Goal: Information Seeking & Learning: Find specific page/section

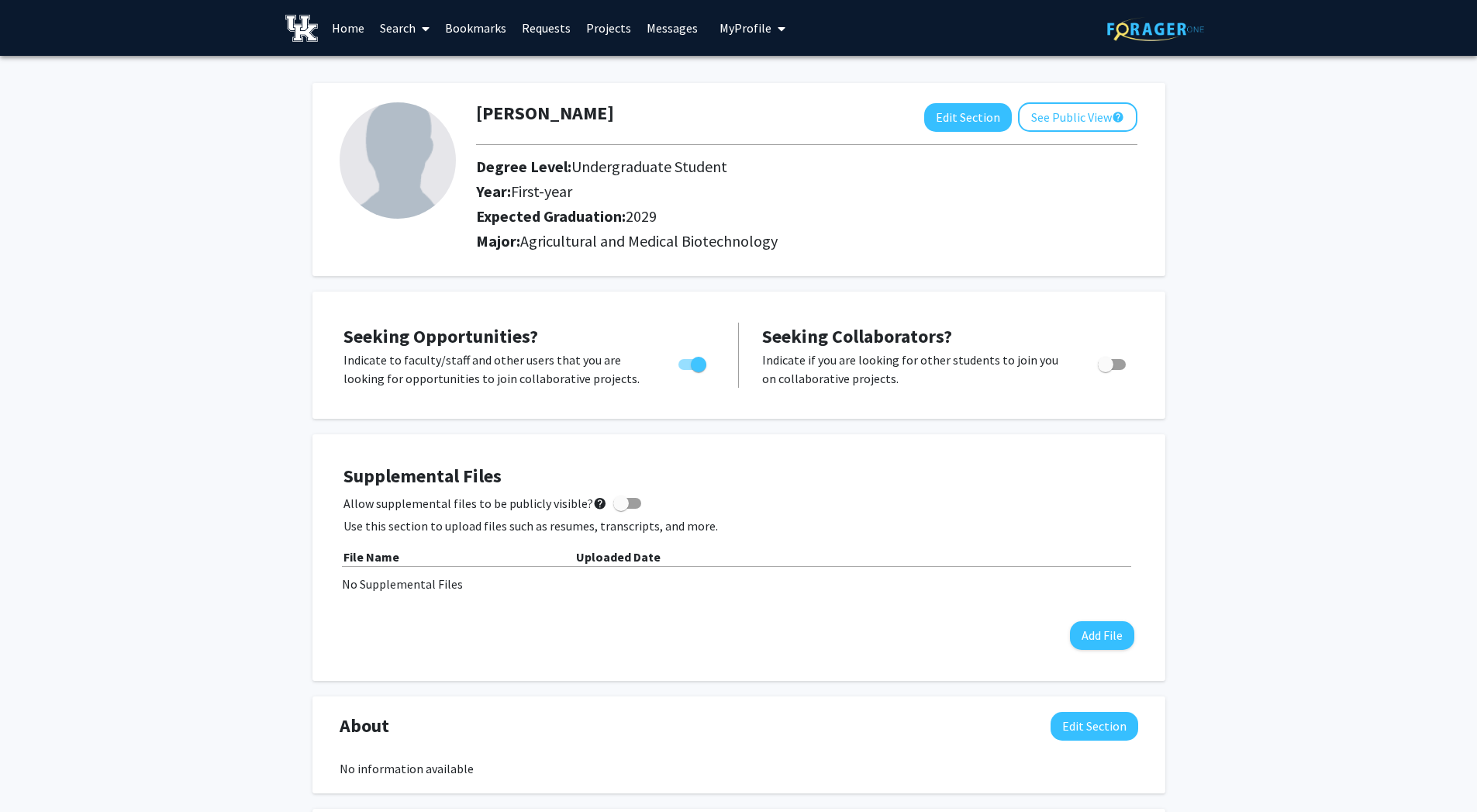
click at [413, 32] on link "Search" at bounding box center [404, 28] width 65 height 55
click at [423, 70] on span "Faculty/Staff" at bounding box center [428, 71] width 114 height 31
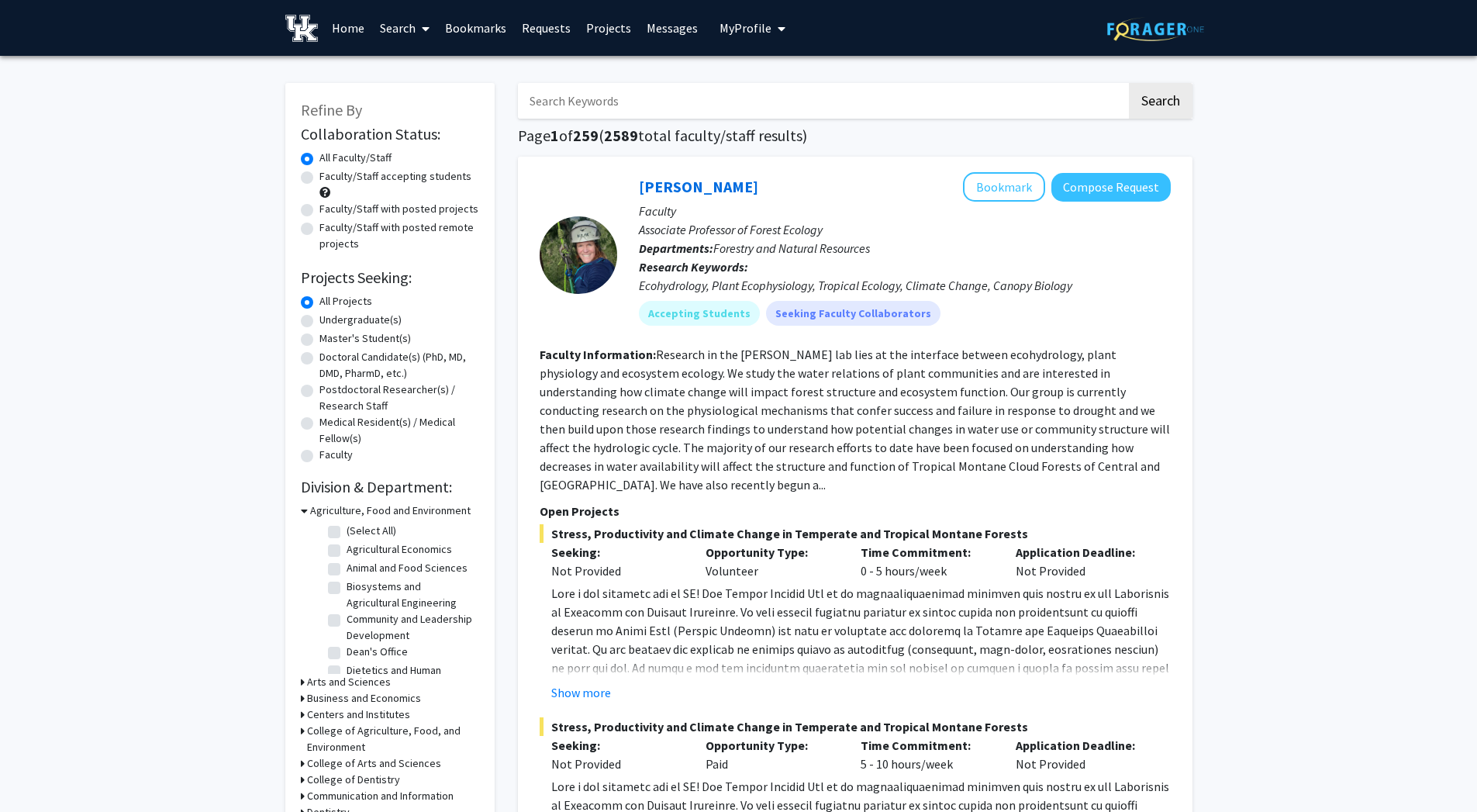
click at [572, 103] on input "Search Keywords" at bounding box center [822, 101] width 609 height 36
type input "[PERSON_NAME]"
click at [1129, 83] on button "Search" at bounding box center [1161, 101] width 63 height 36
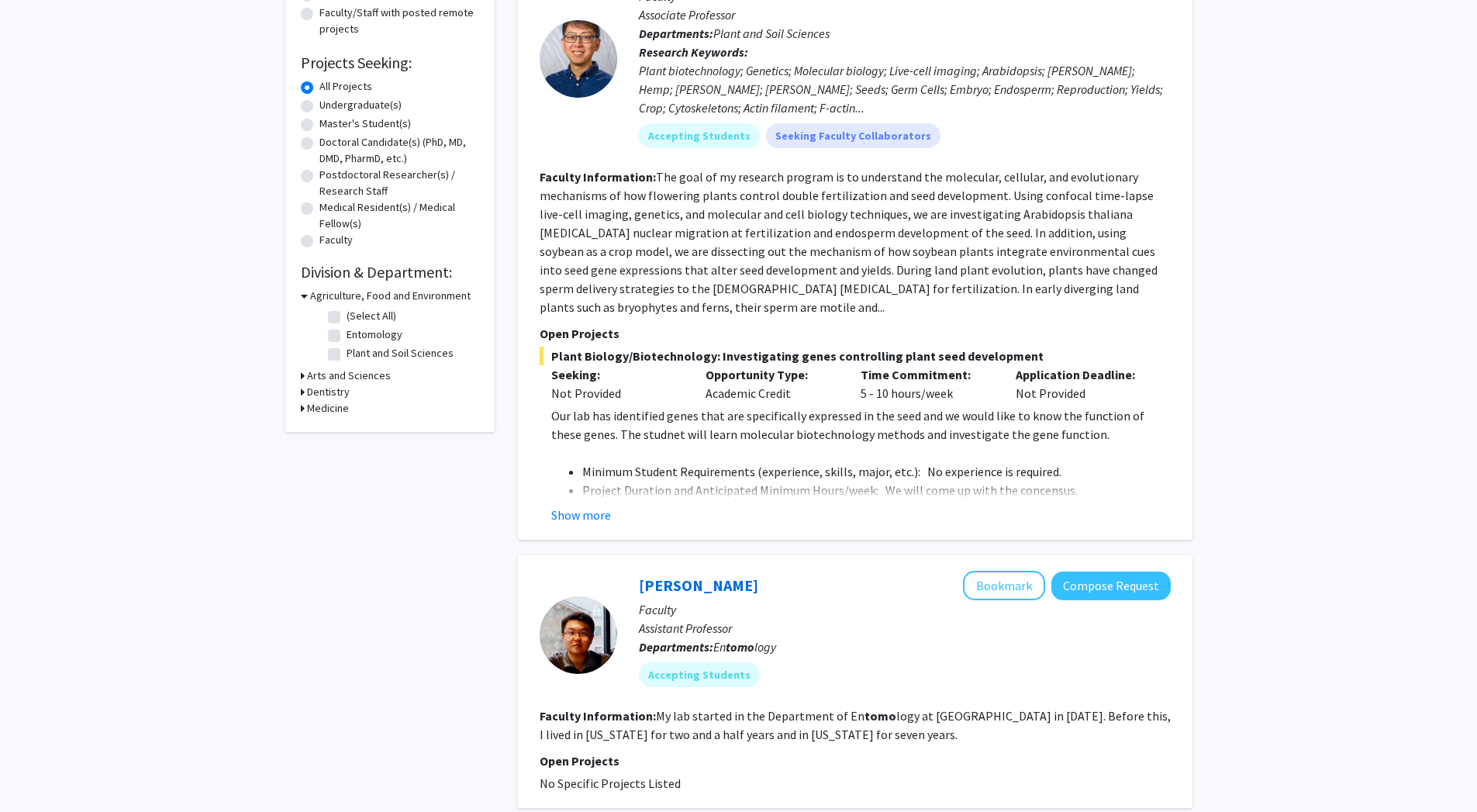
scroll to position [221, 0]
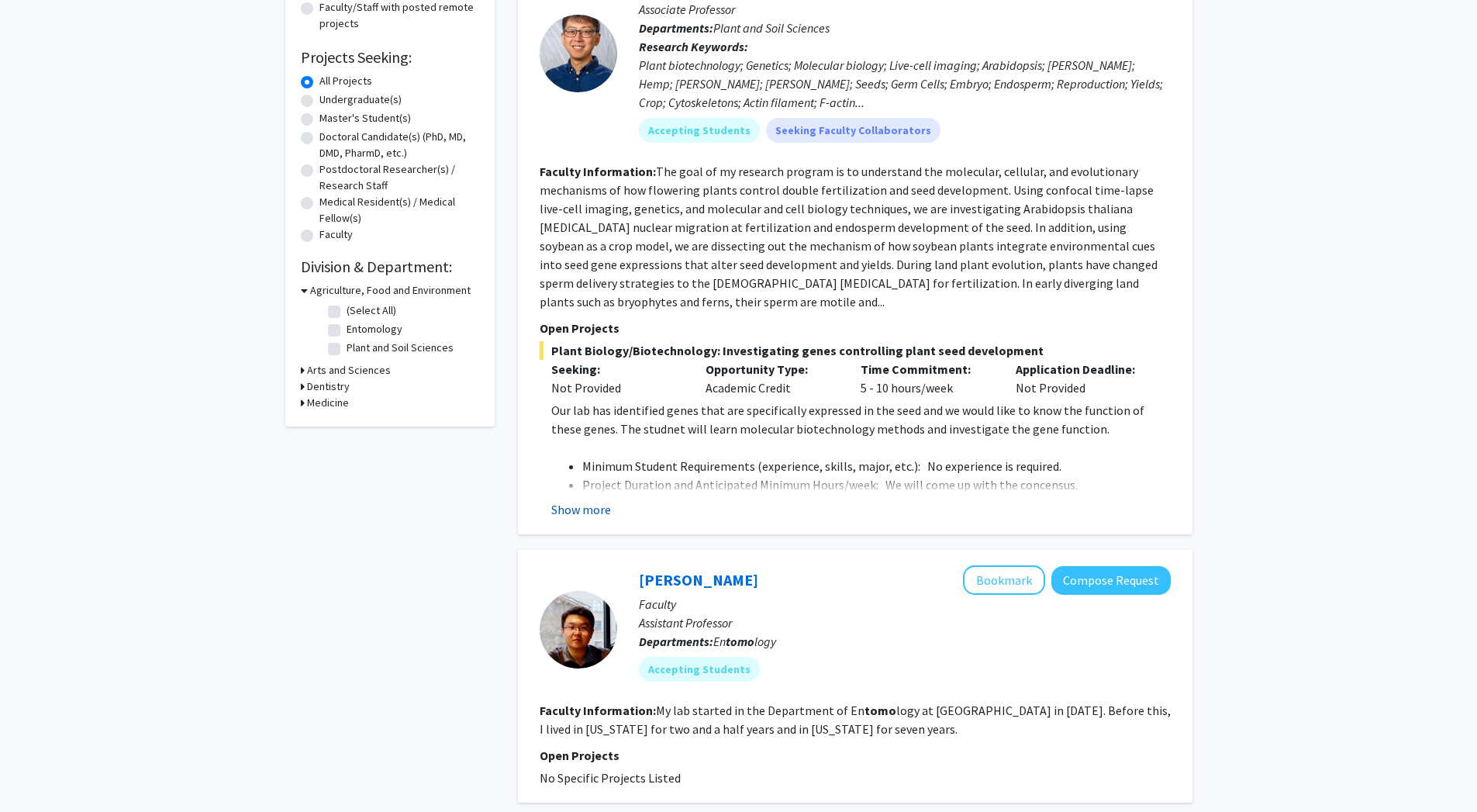
click at [586, 500] on button "Show more" at bounding box center [581, 509] width 60 height 19
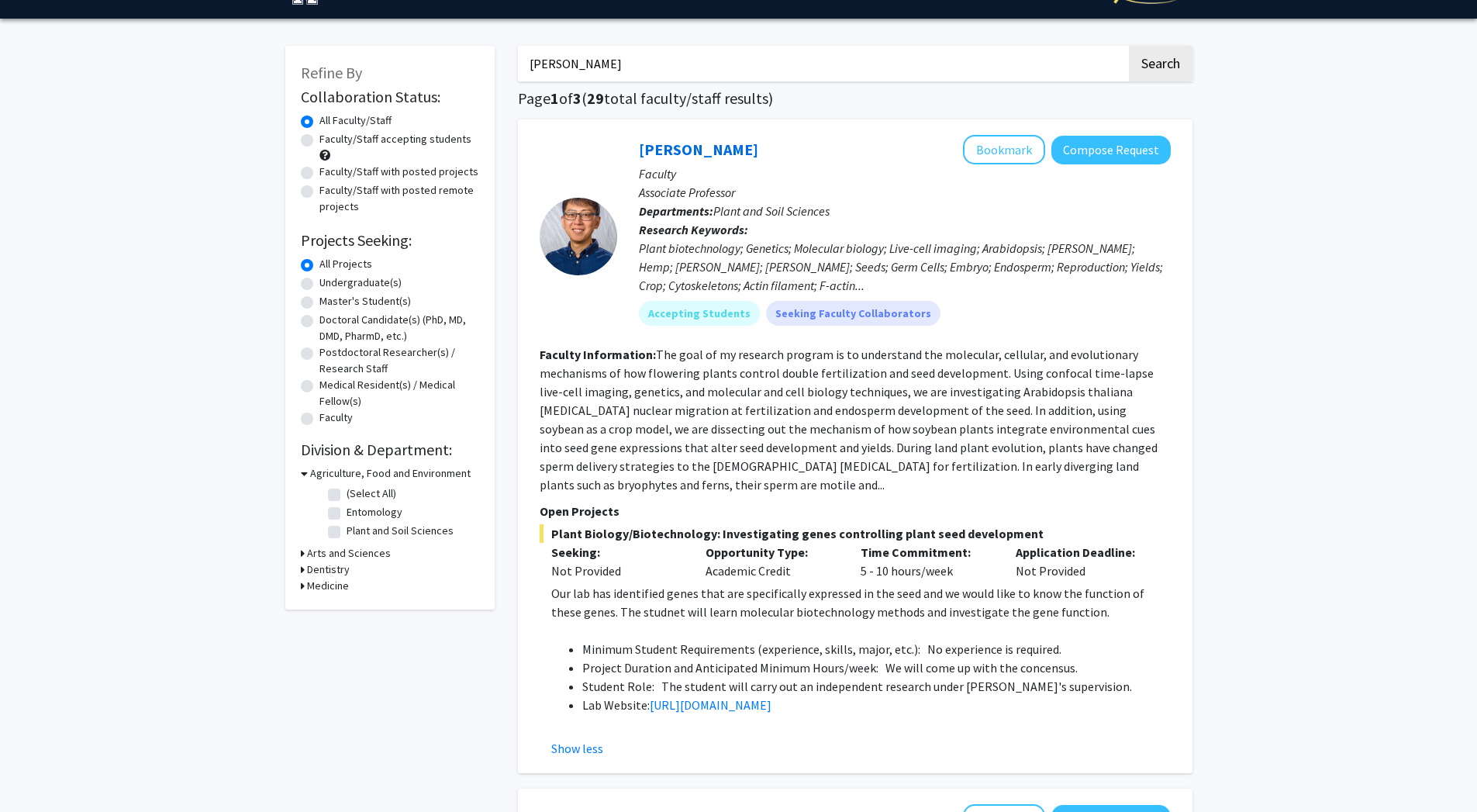
scroll to position [0, 0]
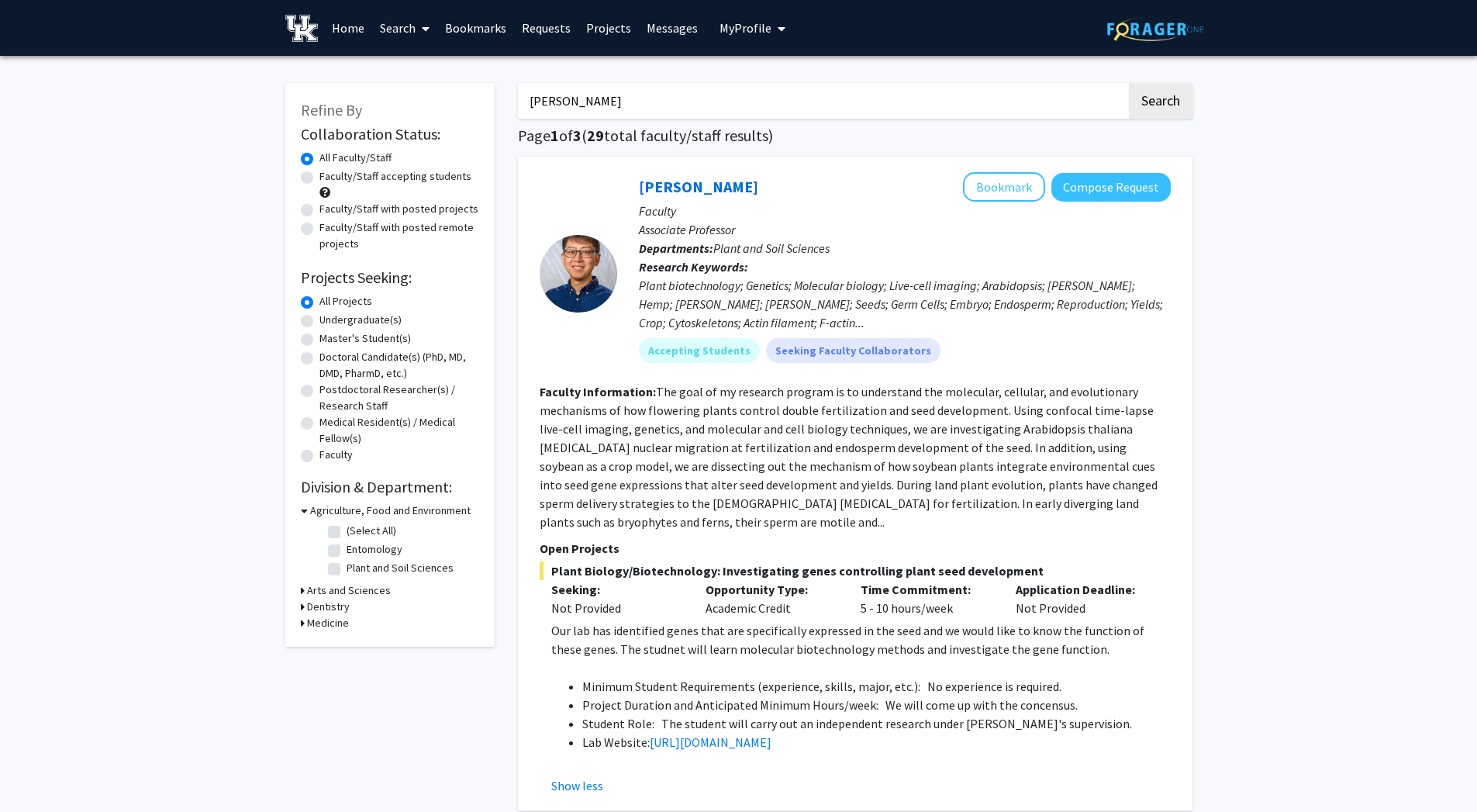
click at [370, 320] on label "Undergraduate(s)" at bounding box center [361, 320] width 82 height 16
click at [330, 320] on input "Undergraduate(s)" at bounding box center [325, 317] width 10 height 10
radio input "true"
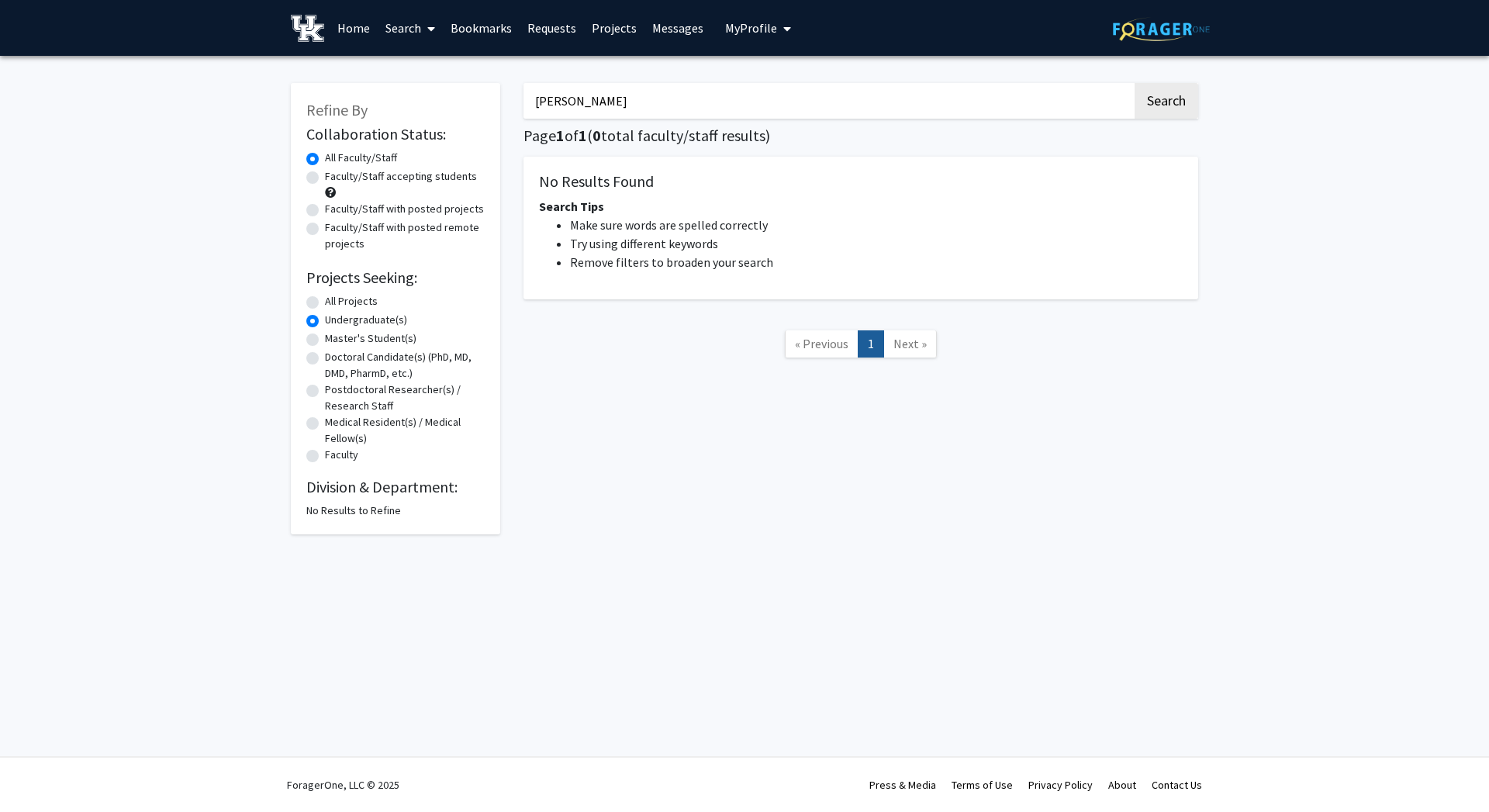
click at [629, 108] on input "[PERSON_NAME]" at bounding box center [827, 101] width 609 height 36
click at [1134, 83] on button "Search" at bounding box center [1166, 101] width 63 height 36
radio input "true"
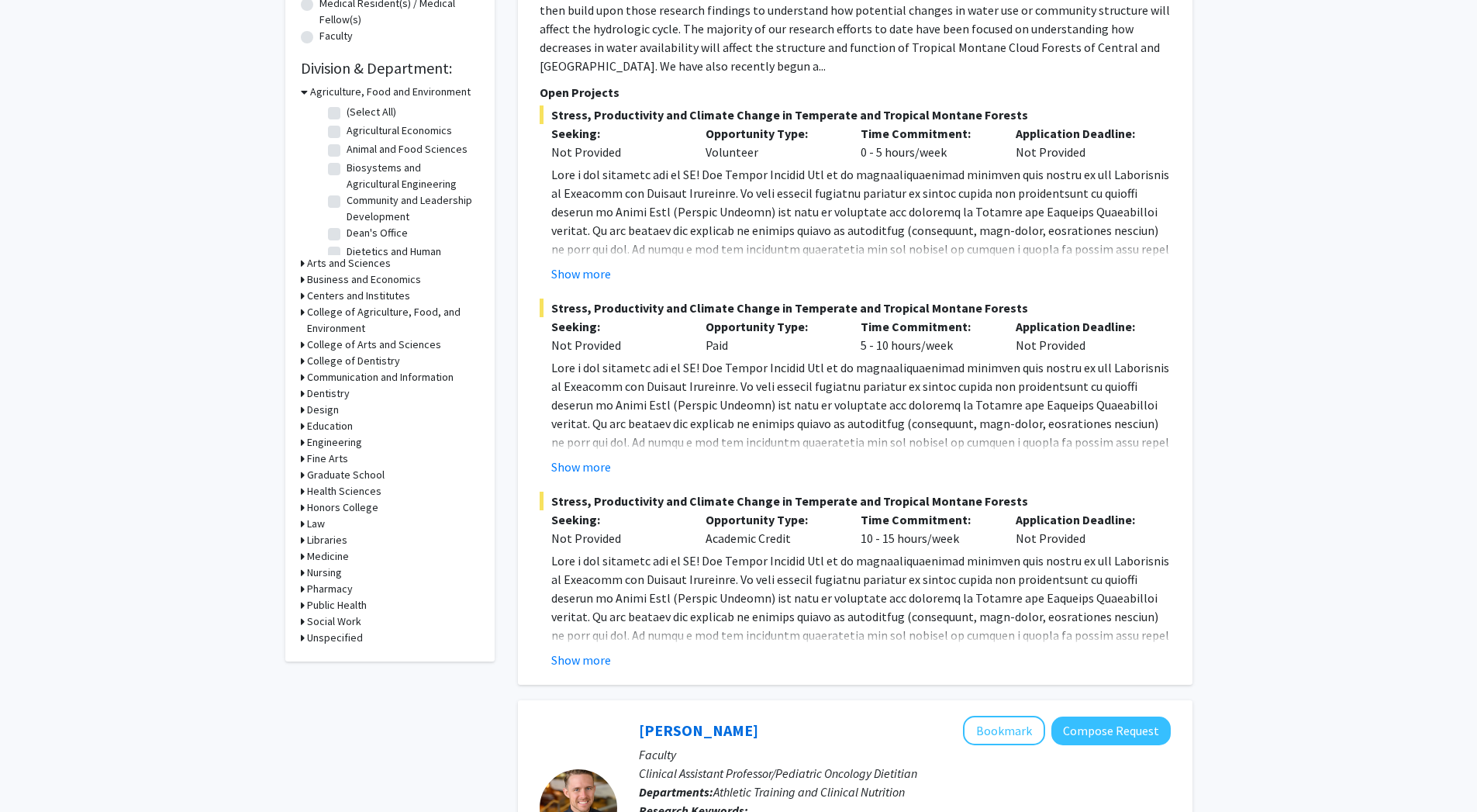
scroll to position [140, 0]
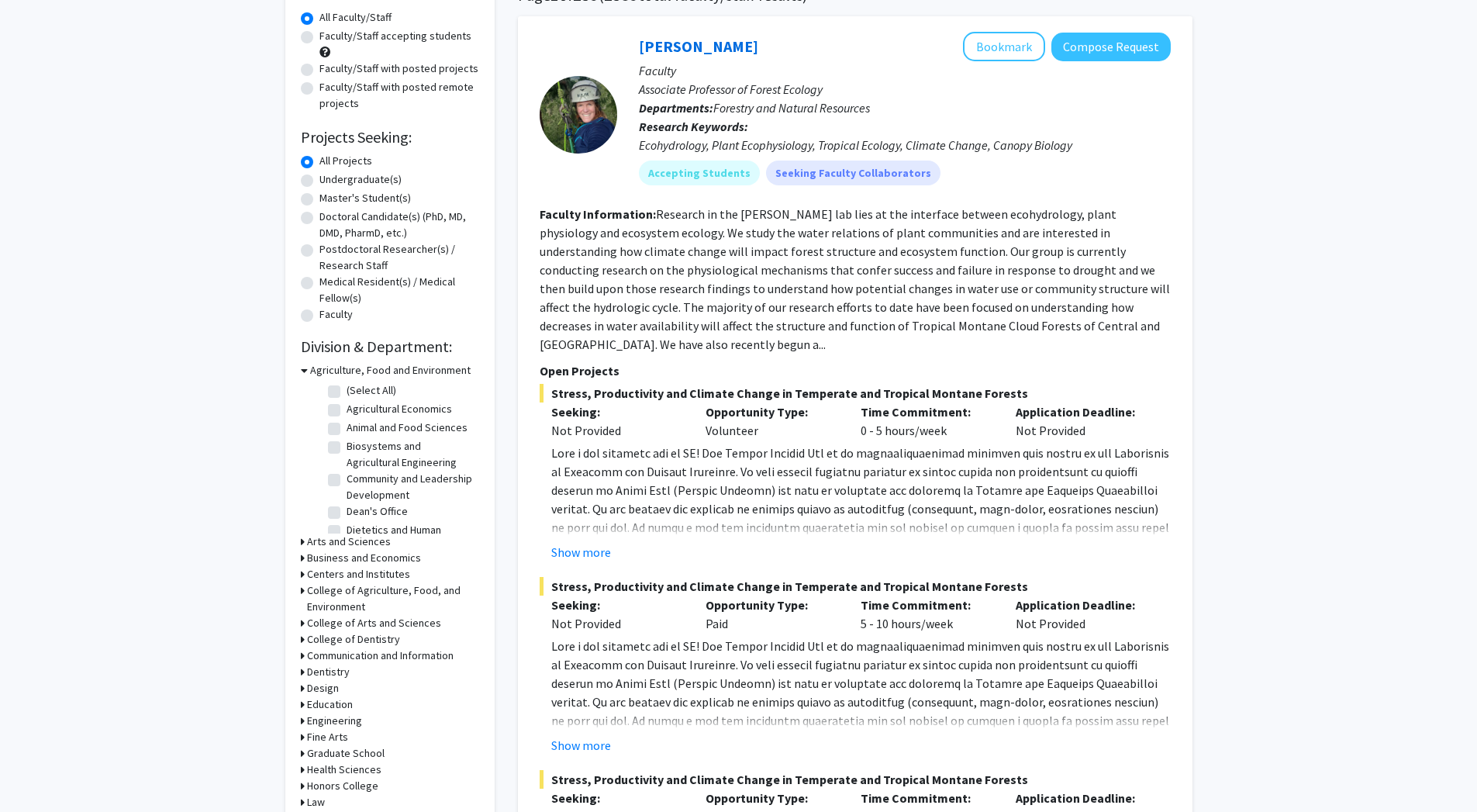
click at [385, 183] on label "Undergraduate(s)" at bounding box center [361, 179] width 82 height 16
click at [330, 181] on input "Undergraduate(s)" at bounding box center [325, 177] width 10 height 10
radio input "true"
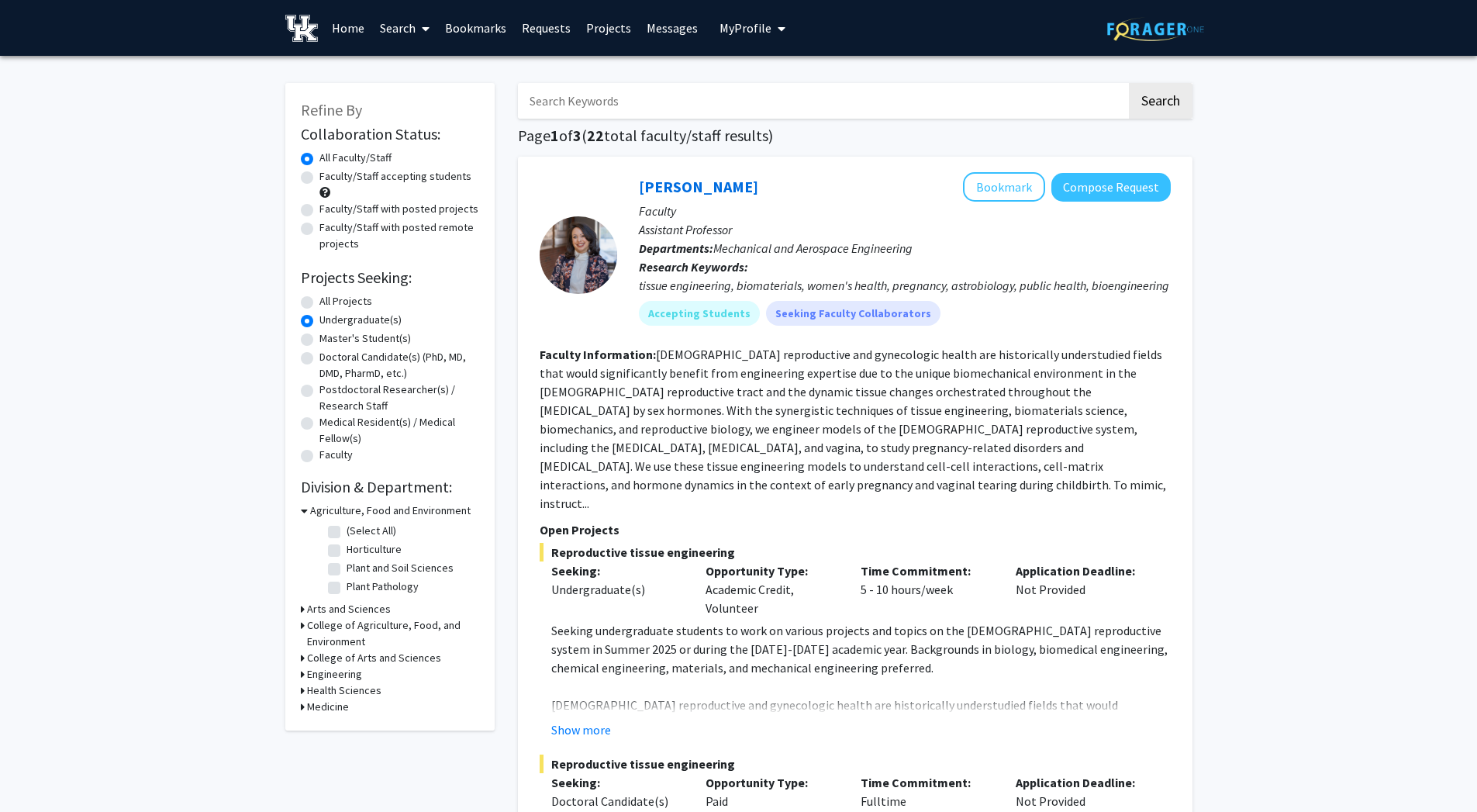
click at [341, 531] on fg-checkbox "(Select All) (Select All)" at bounding box center [402, 532] width 147 height 19
click at [347, 531] on label "(Select All)" at bounding box center [372, 530] width 50 height 16
click at [347, 531] on input "(Select All)" at bounding box center [352, 527] width 10 height 10
checkbox input "true"
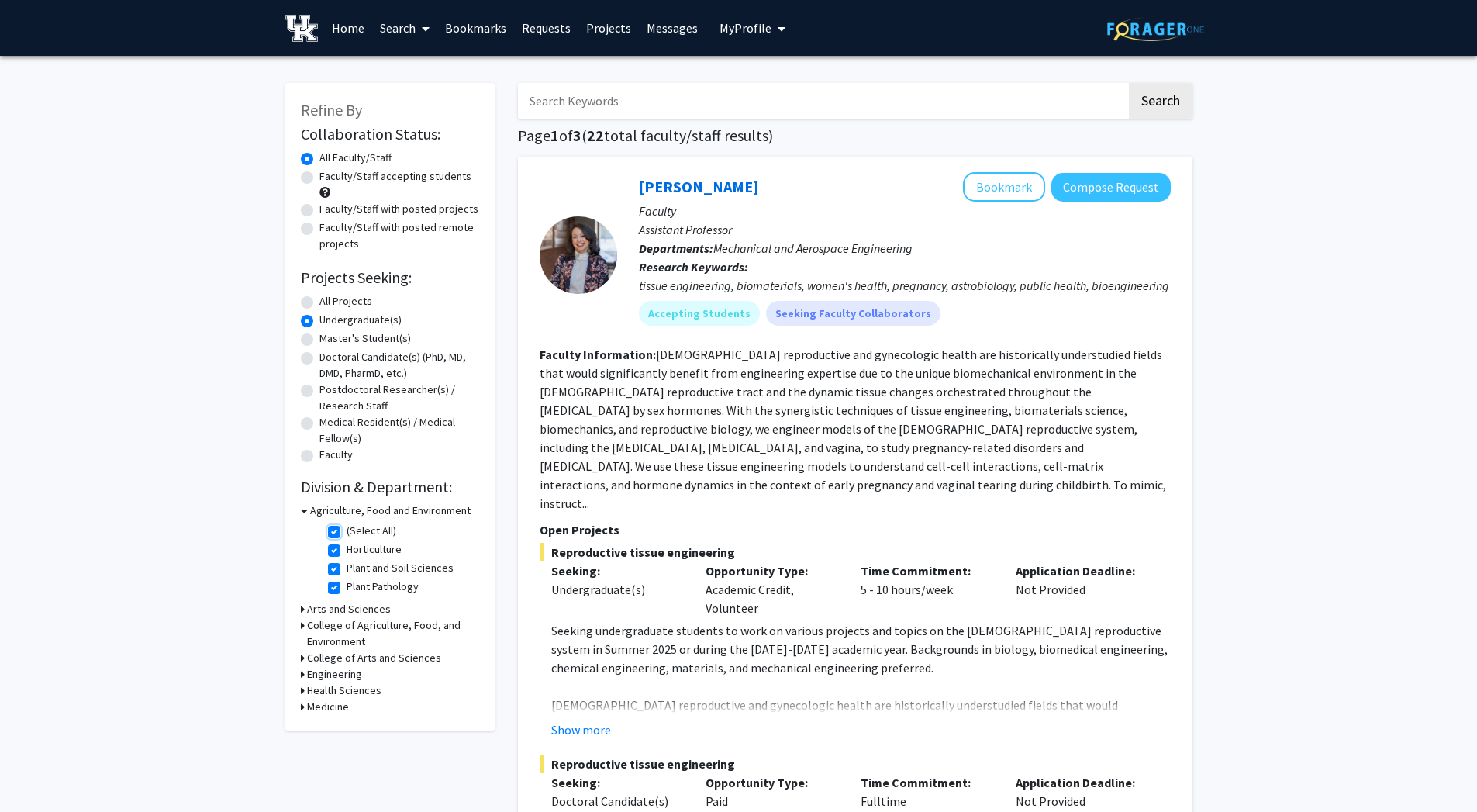
checkbox input "true"
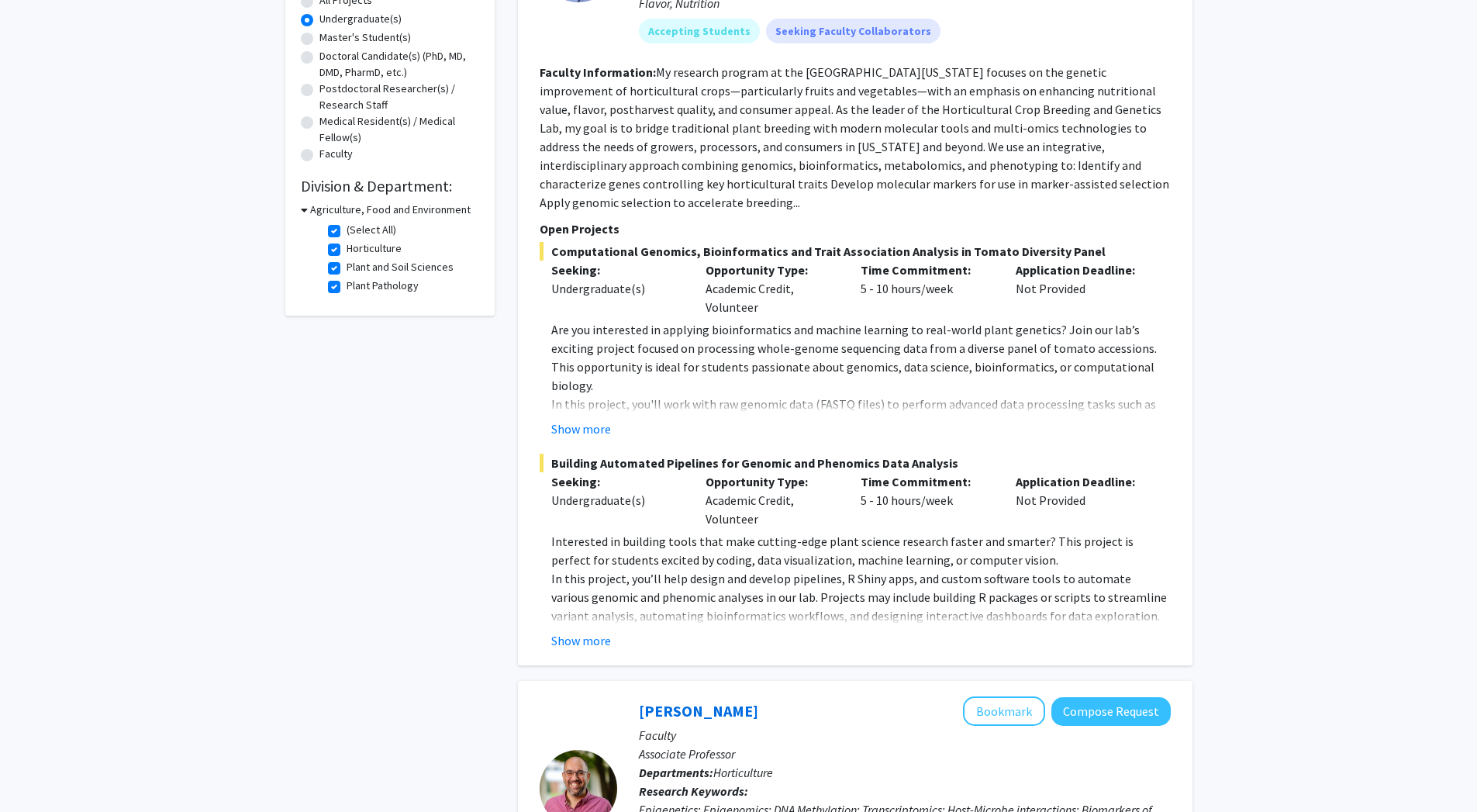
scroll to position [303, 0]
drag, startPoint x: 583, startPoint y: 396, endPoint x: 594, endPoint y: 421, distance: 27.3
click at [594, 421] on fg-project-list "Computational Genomics, Bioinformatics and Trait Association Analysis in Tomato…" at bounding box center [855, 443] width 631 height 408
click at [599, 417] on button "Show more" at bounding box center [581, 427] width 60 height 19
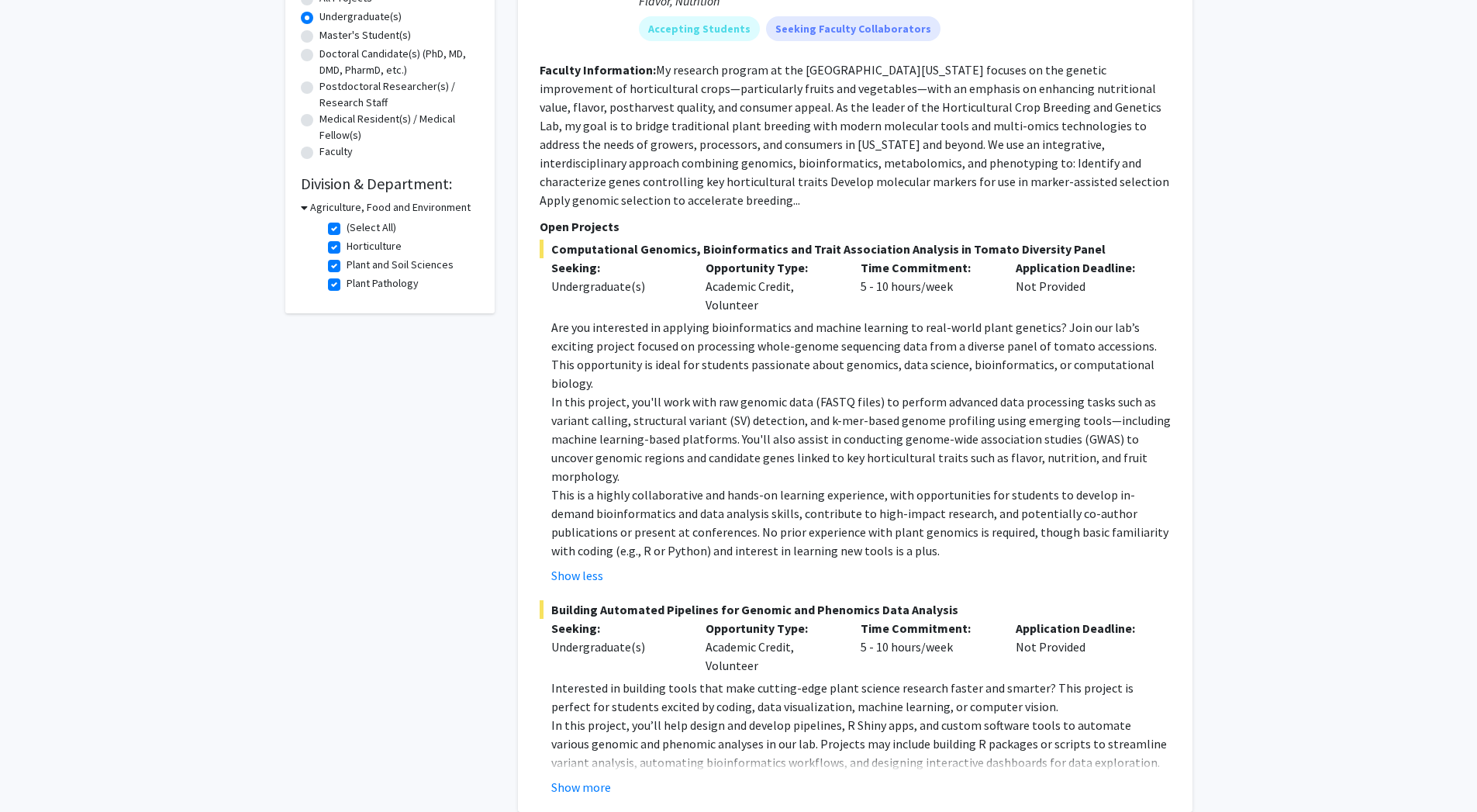
click at [695, 600] on span "Building Automated Pipelines for Genomic and Phenomics Data Analysis" at bounding box center [855, 609] width 631 height 19
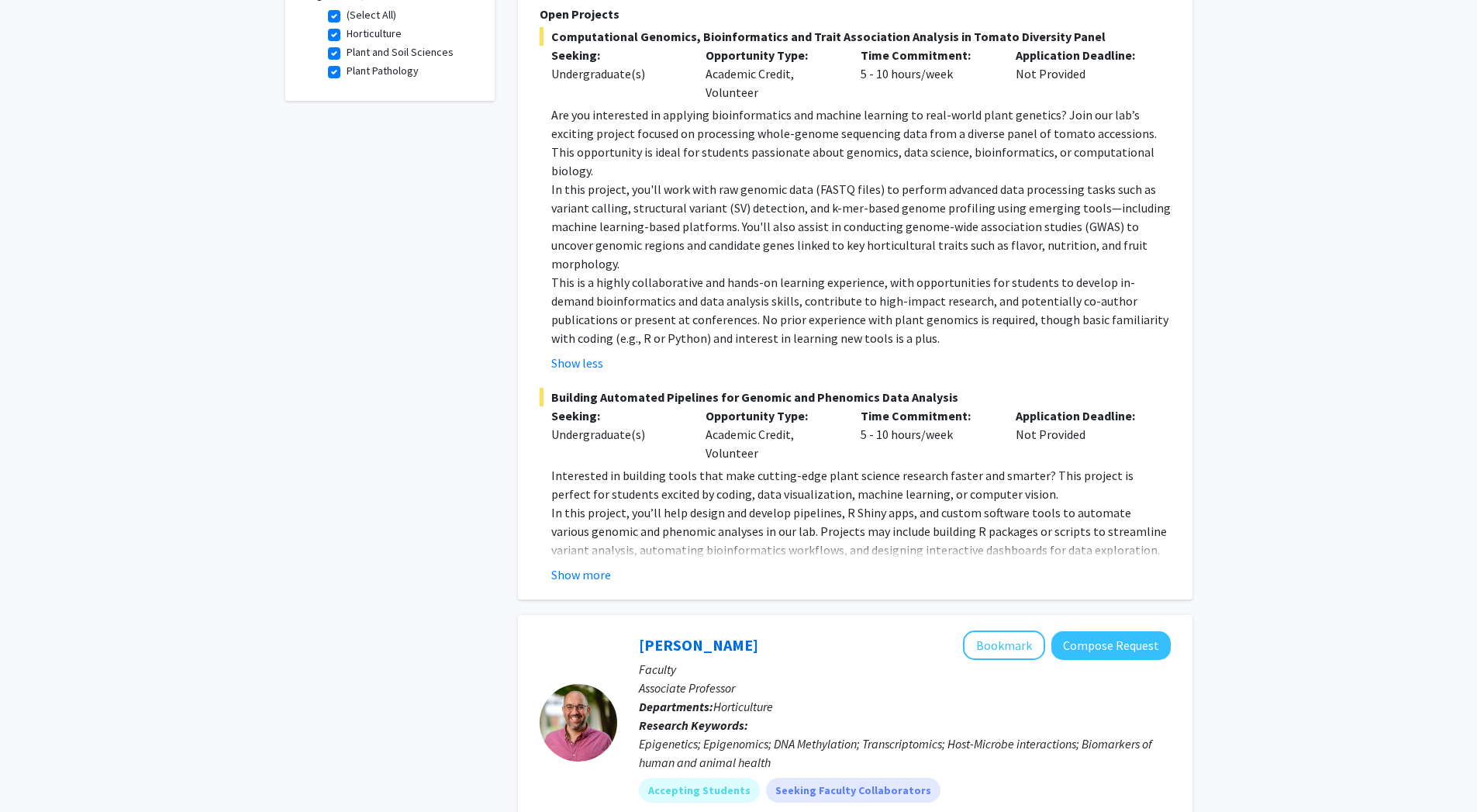
scroll to position [535, 0]
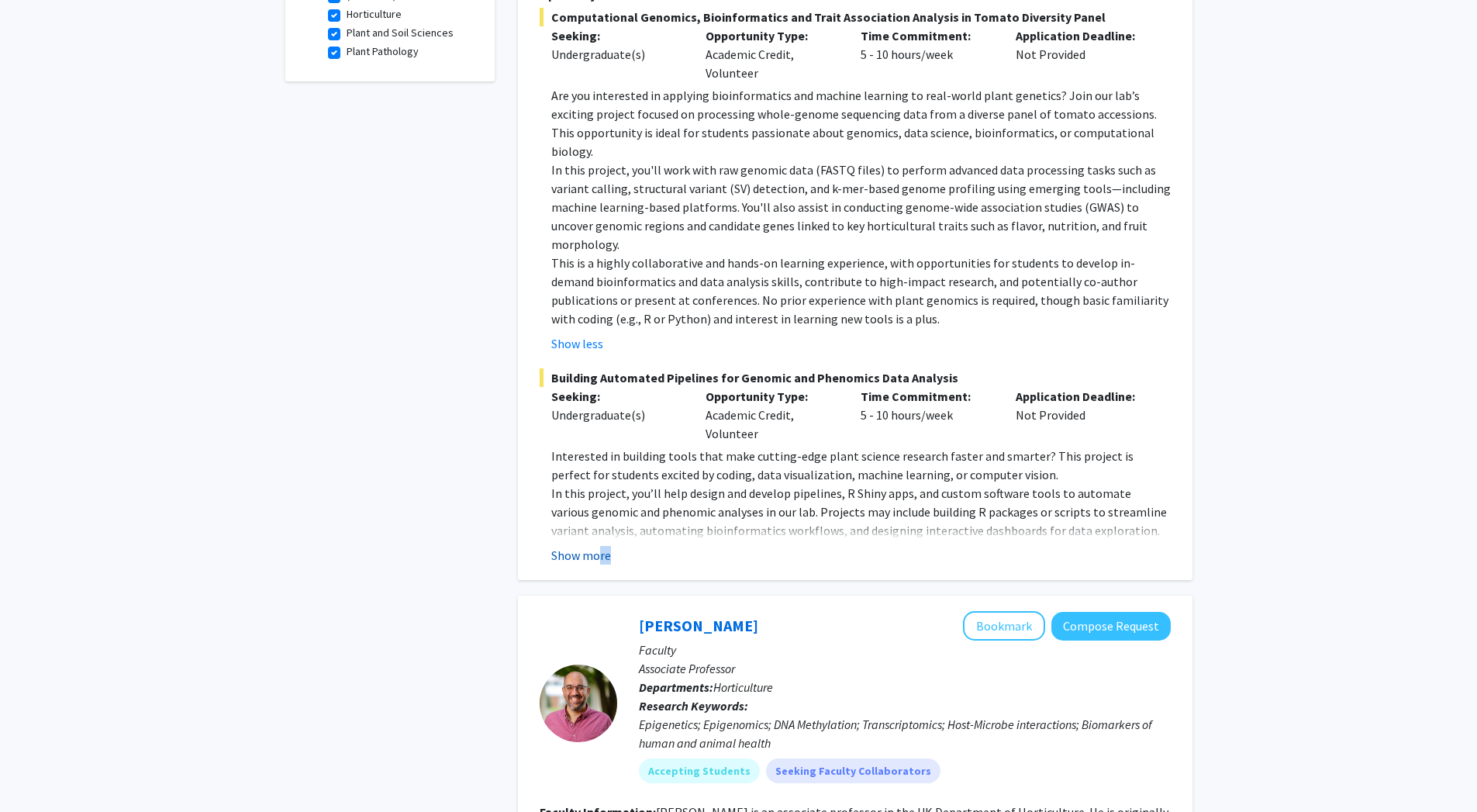
drag, startPoint x: 616, startPoint y: 509, endPoint x: 597, endPoint y: 507, distance: 19.1
click at [597, 507] on div "[PERSON_NAME] Bookmark Compose Request Faculty Assistant Professor of Horticult…" at bounding box center [855, 100] width 674 height 958
click at [597, 546] on button "Show more" at bounding box center [581, 556] width 60 height 19
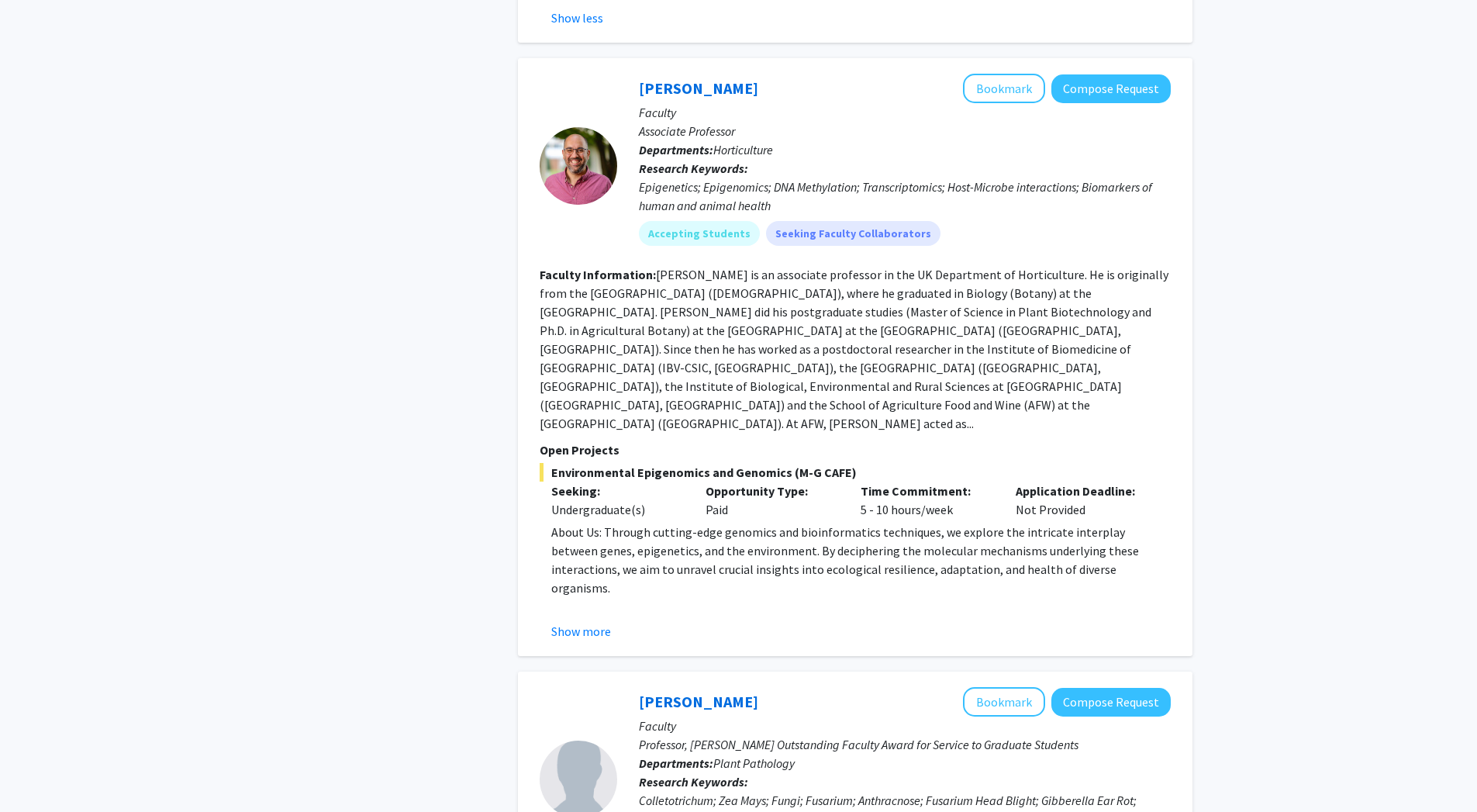
scroll to position [1200, 0]
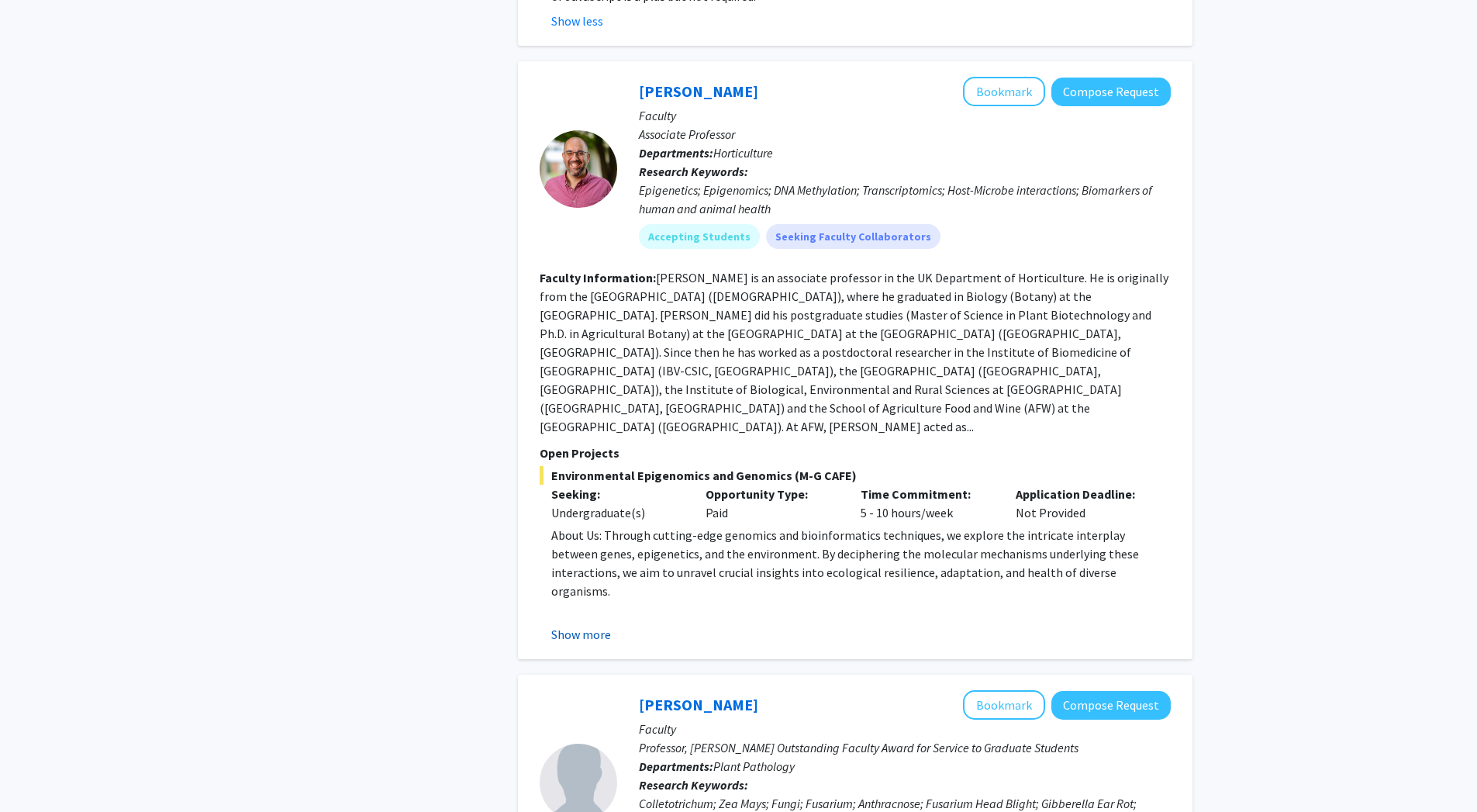
click at [599, 625] on button "Show more" at bounding box center [581, 634] width 60 height 19
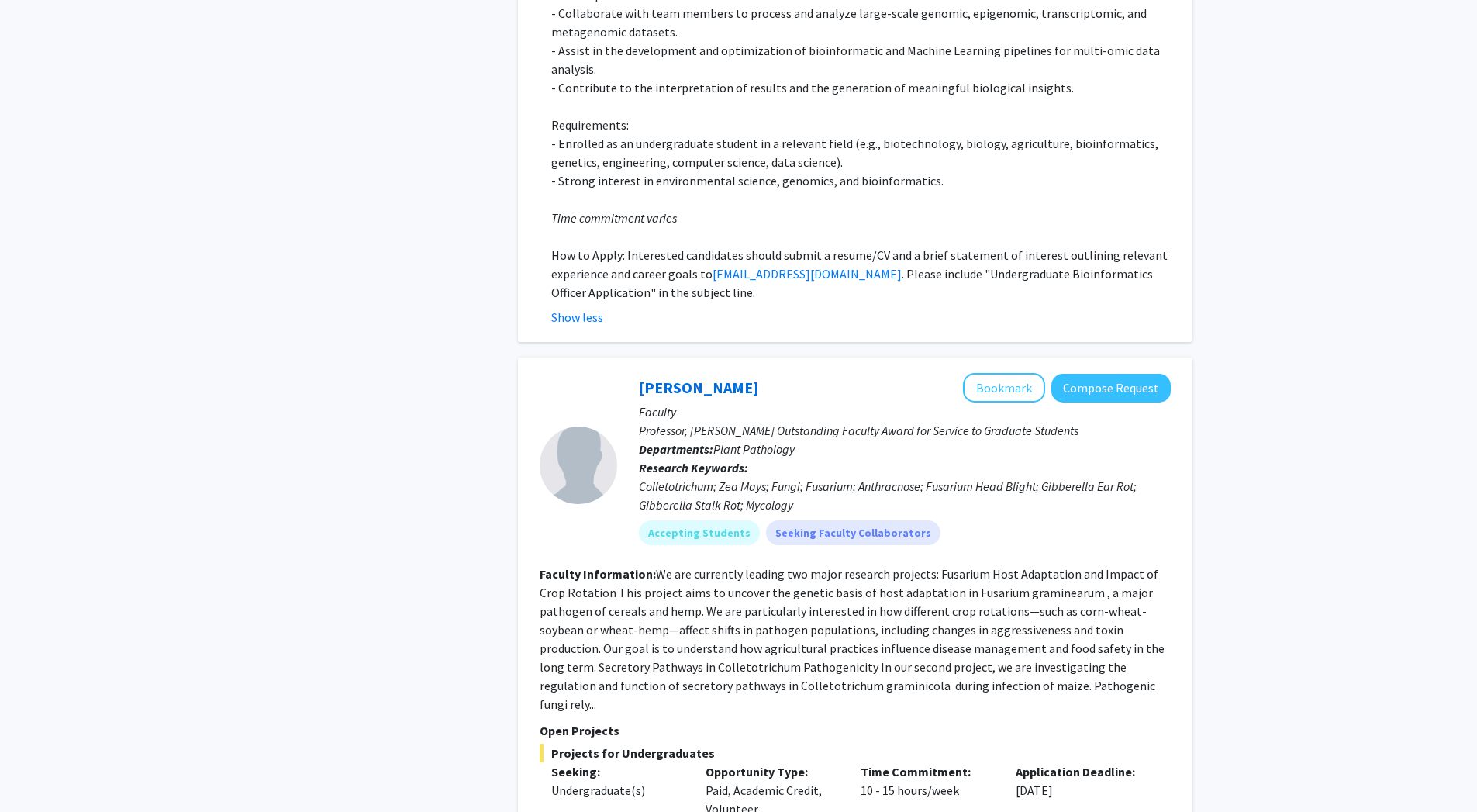
scroll to position [1835, 0]
